Goal: Information Seeking & Learning: Learn about a topic

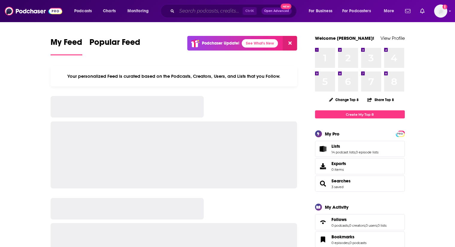
click at [187, 12] on input "Search podcasts, credits, & more..." at bounding box center [210, 11] width 66 height 10
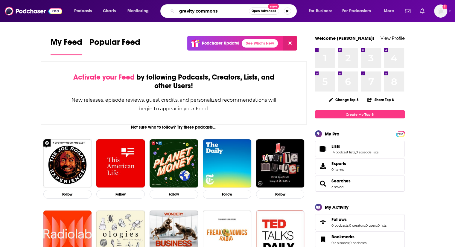
type input "gravity commons"
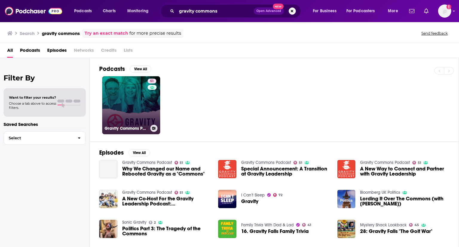
click at [131, 85] on link "51 Gravity Commons Podcast" at bounding box center [131, 105] width 58 height 58
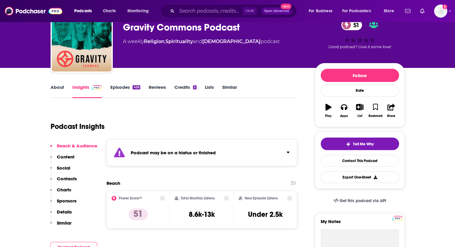
scroll to position [30, 0]
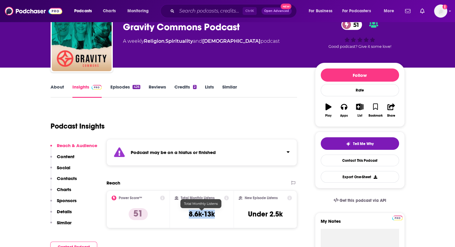
drag, startPoint x: 189, startPoint y: 215, endPoint x: 215, endPoint y: 214, distance: 25.4
click at [215, 214] on h3 "8.6k-13k" at bounding box center [202, 213] width 26 height 9
copy h3 "8.6k-13k"
